Goal: Navigation & Orientation: Find specific page/section

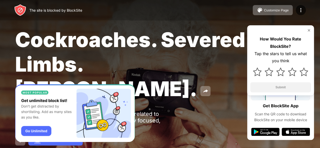
scroll to position [18, 0]
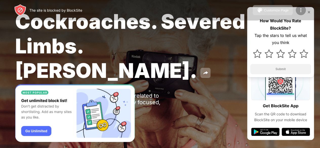
click at [302, 13] on img at bounding box center [301, 10] width 6 height 6
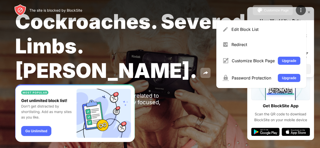
click at [268, 48] on div "Redirect" at bounding box center [262, 45] width 84 height 12
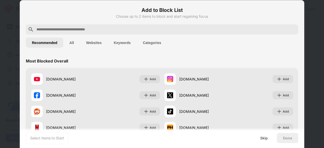
click at [305, 90] on div at bounding box center [162, 74] width 324 height 148
